Goal: Transaction & Acquisition: Purchase product/service

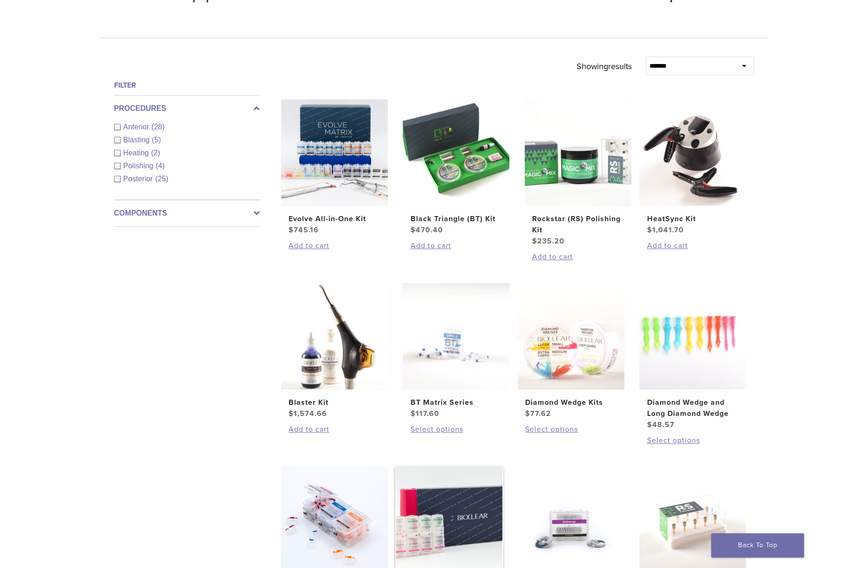
scroll to position [278, 0]
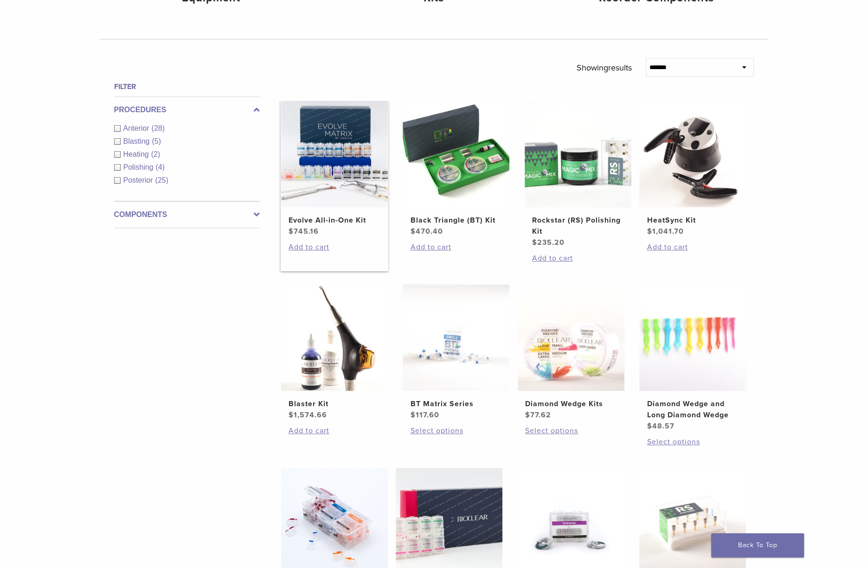
click at [338, 176] on img at bounding box center [334, 154] width 107 height 107
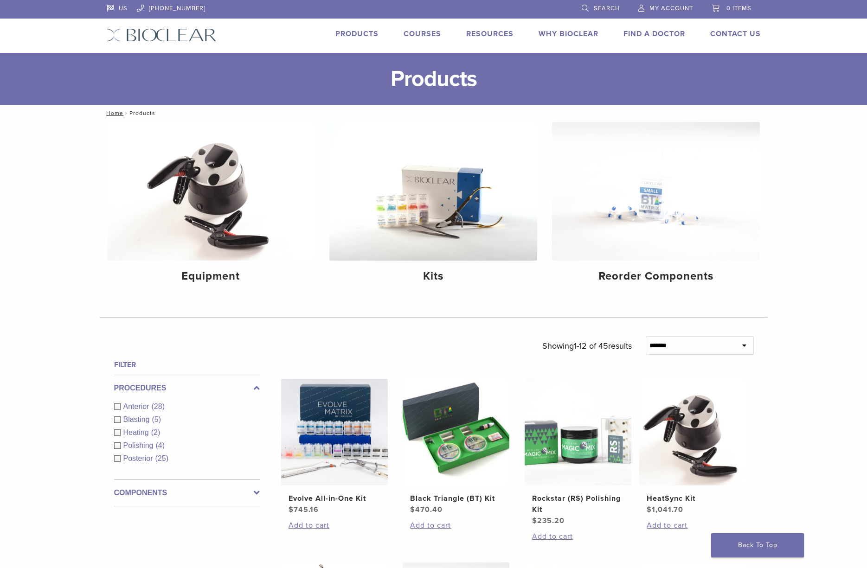
scroll to position [276, 0]
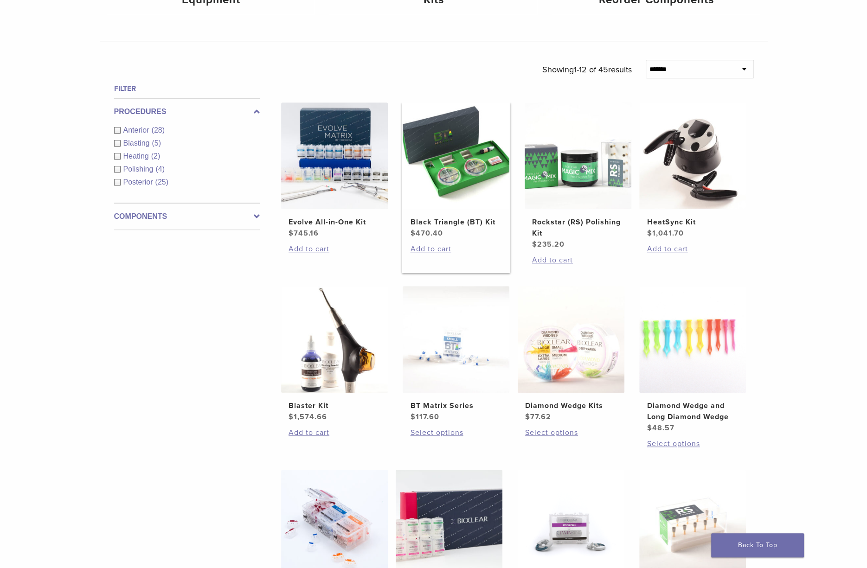
click at [463, 174] on img at bounding box center [456, 155] width 107 height 107
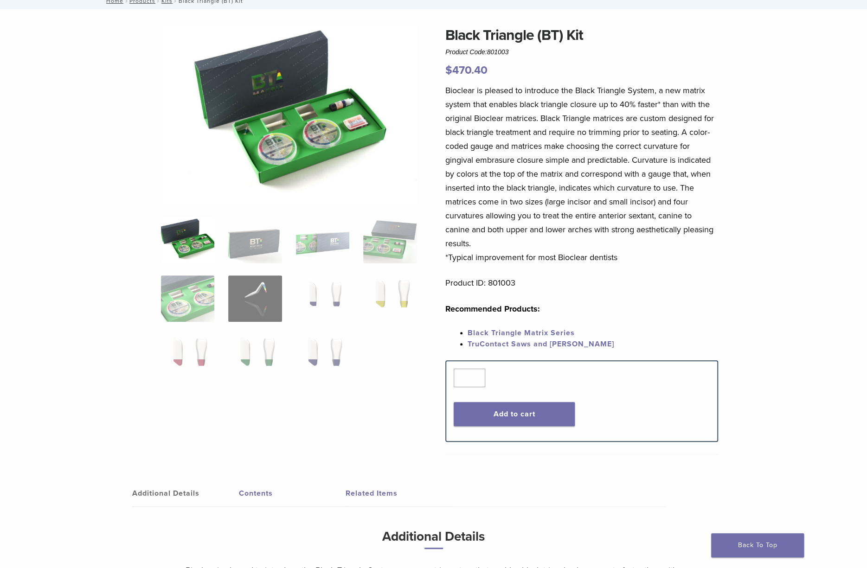
scroll to position [139, 0]
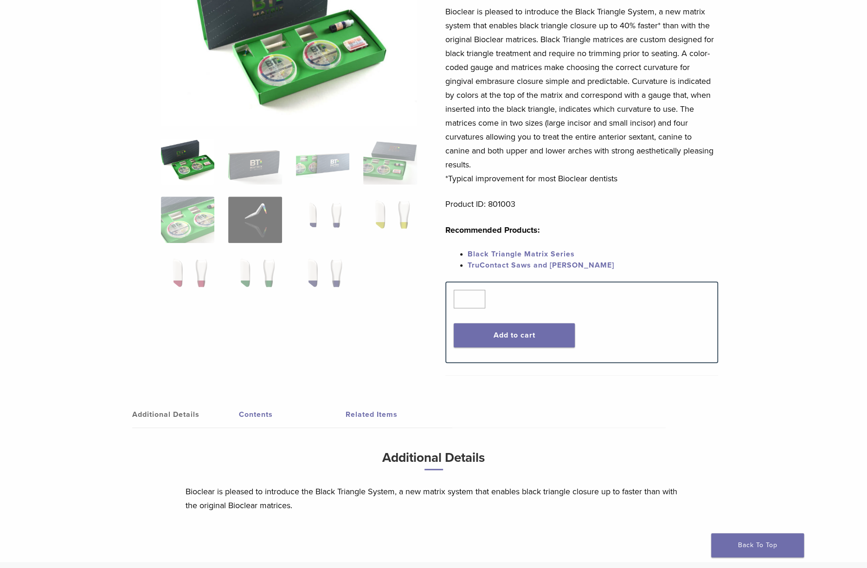
click at [549, 251] on link "Black Triangle Matrix Series" at bounding box center [520, 254] width 107 height 9
click at [544, 267] on link "TruContact Saws and Sanders" at bounding box center [540, 265] width 147 height 9
click at [535, 336] on button "Add to cart" at bounding box center [514, 335] width 121 height 24
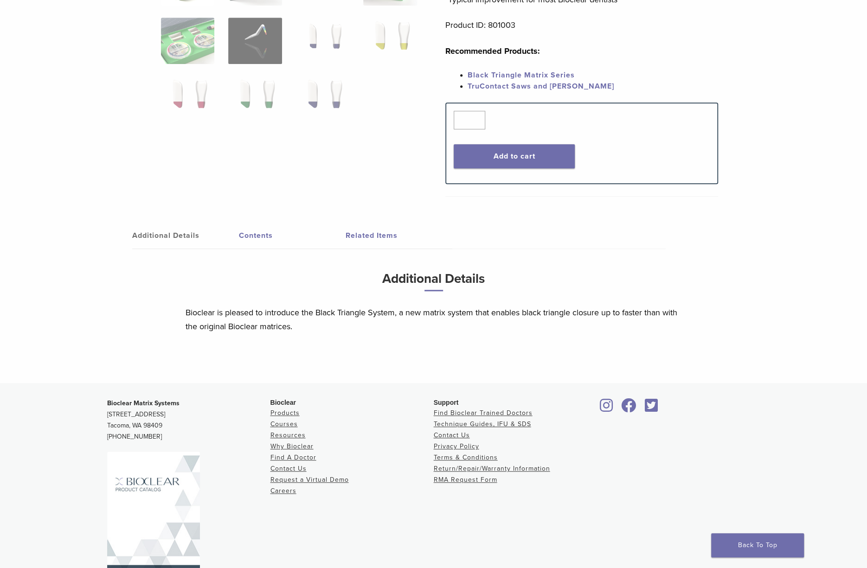
scroll to position [354, 0]
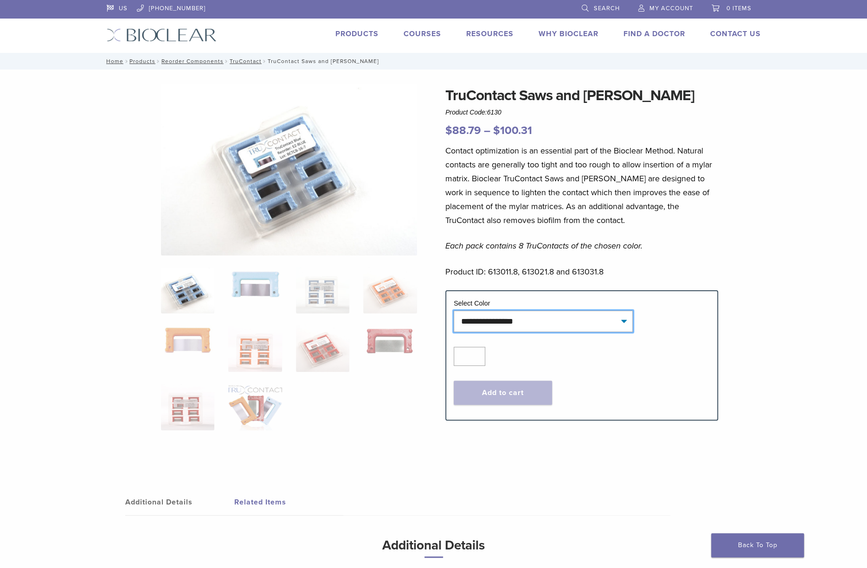
click at [626, 320] on select "**********" at bounding box center [543, 321] width 179 height 21
click at [715, 248] on p "Each pack contains 8 TruContacts of the chosen color." at bounding box center [581, 246] width 273 height 14
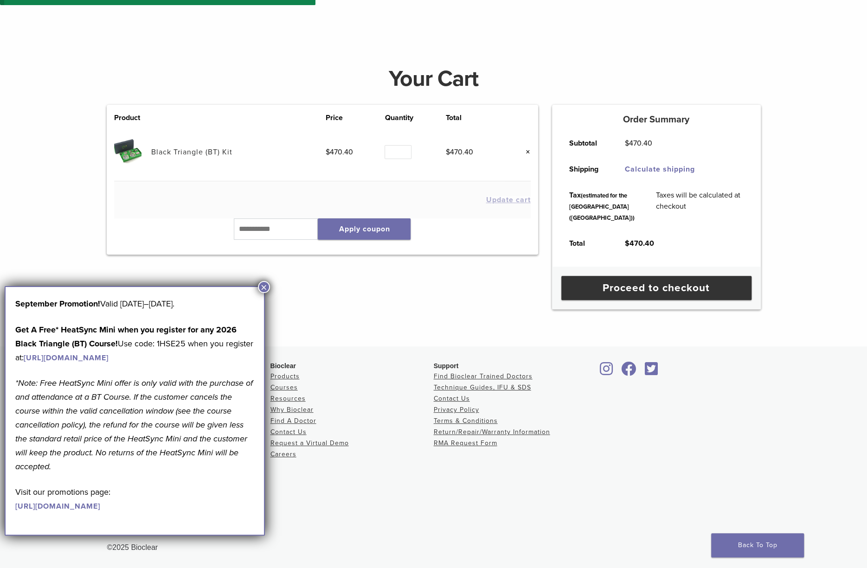
scroll to position [93, 0]
click at [264, 286] on button "×" at bounding box center [264, 287] width 12 height 12
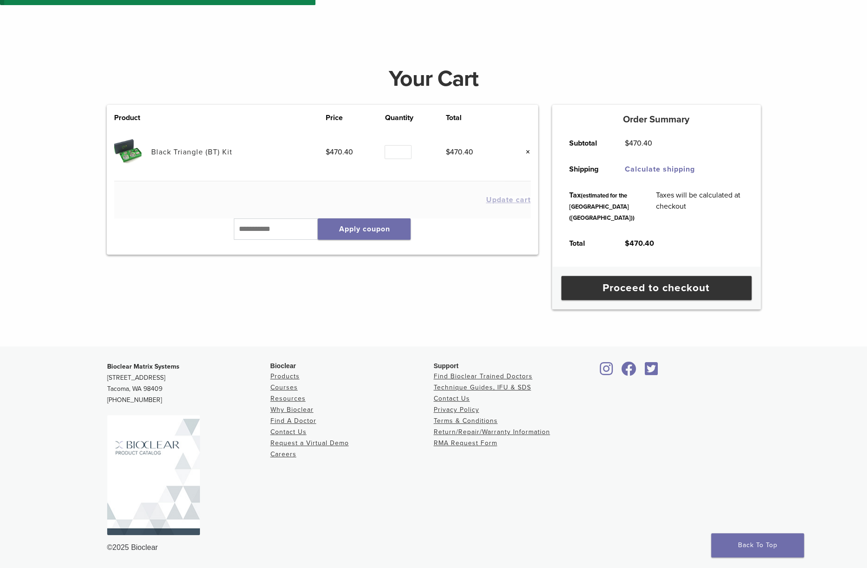
scroll to position [0, 0]
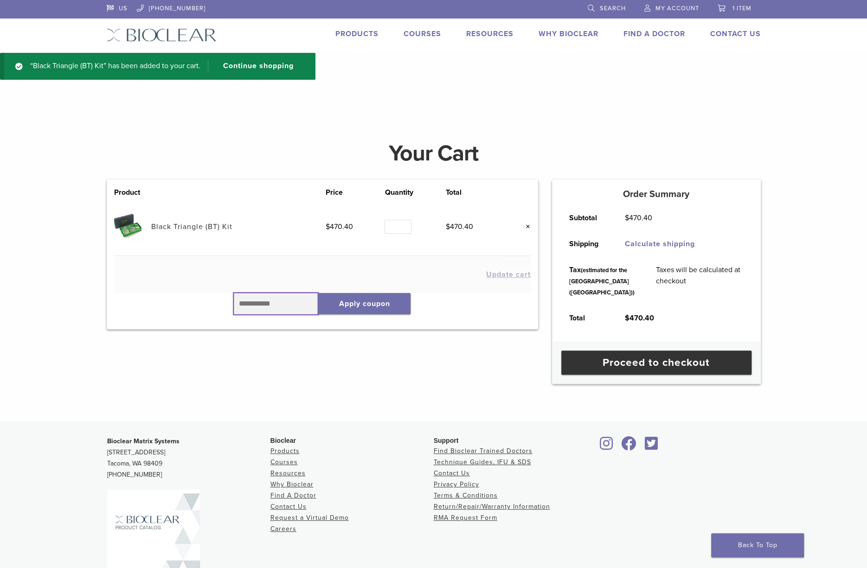
click at [253, 295] on input "text" at bounding box center [276, 303] width 84 height 21
type input "******"
click at [362, 298] on button "Apply coupon" at bounding box center [364, 303] width 93 height 21
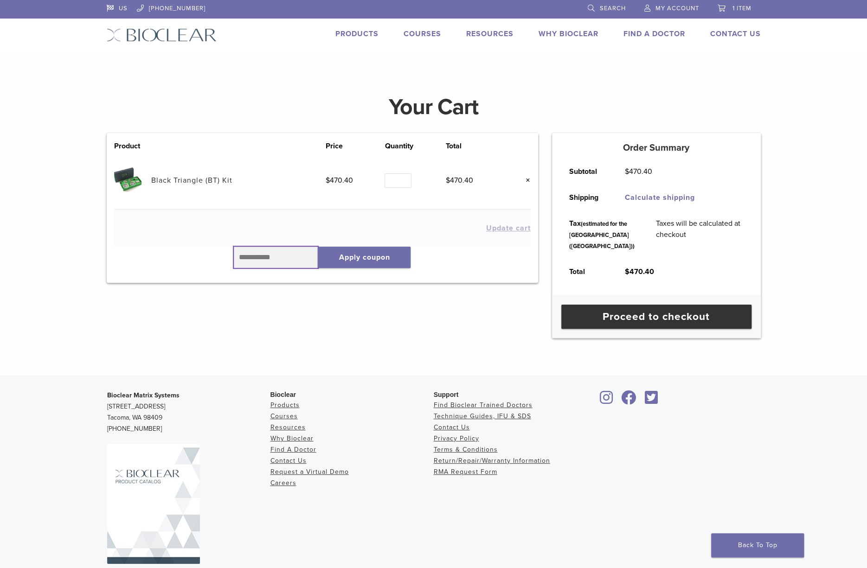
click at [300, 257] on input "text" at bounding box center [276, 257] width 84 height 21
type input "**********"
click at [362, 256] on button "Apply coupon" at bounding box center [364, 257] width 93 height 21
click at [298, 261] on input "text" at bounding box center [276, 257] width 84 height 21
type input "******"
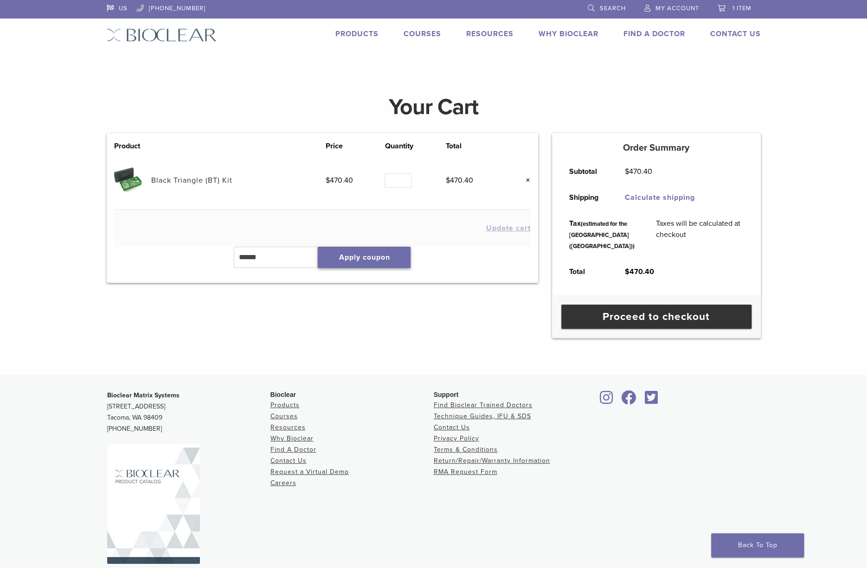
click at [365, 254] on button "Apply coupon" at bounding box center [364, 257] width 93 height 21
click at [291, 263] on input "text" at bounding box center [276, 257] width 84 height 21
type input "******"
click at [364, 259] on button "Apply coupon" at bounding box center [364, 257] width 93 height 21
